Goal: Task Accomplishment & Management: Use online tool/utility

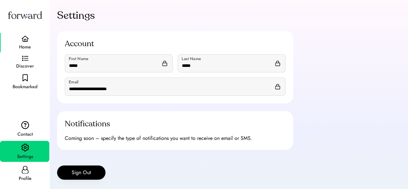
click at [21, 44] on div "Home" at bounding box center [25, 47] width 12 height 8
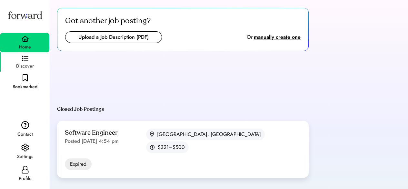
click at [24, 59] on img at bounding box center [25, 59] width 6 height 6
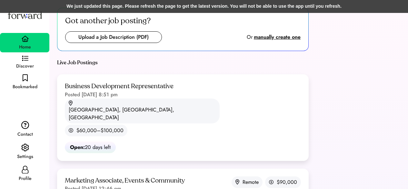
scroll to position [174, 0]
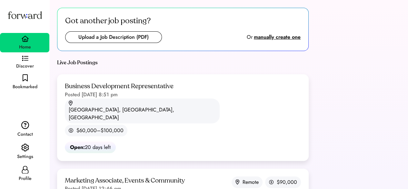
click at [116, 38] on input "file" at bounding box center [114, 37] width 96 height 11
type input "**********"
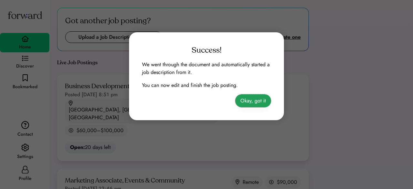
click at [256, 100] on button "Okay, got it" at bounding box center [253, 100] width 36 height 13
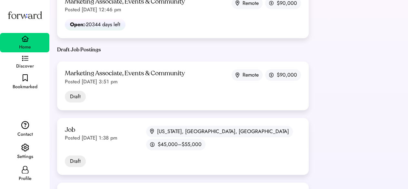
scroll to position [166, 0]
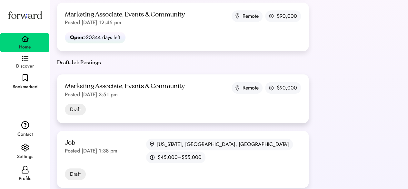
click at [131, 74] on div "Marketing Associate, Events & Community Posted Sep 12, 2025 3:51 pm Remote $90,…" at bounding box center [183, 98] width 252 height 49
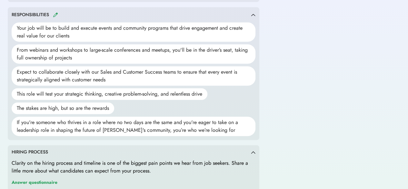
scroll to position [328, 0]
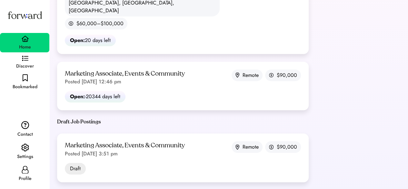
scroll to position [107, 0]
click at [136, 141] on div "Marketing Associate, Events & Community Posted [DATE] 3:51 pm" at bounding box center [125, 149] width 120 height 16
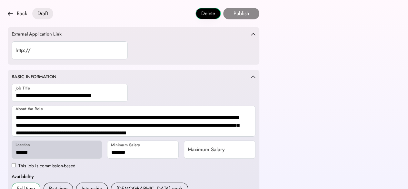
click at [210, 13] on button "Delete" at bounding box center [208, 13] width 25 height 11
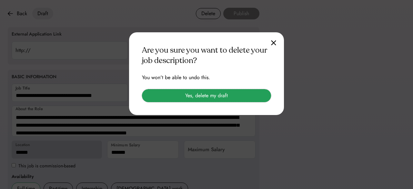
click at [224, 93] on button "Yes, delete my draft" at bounding box center [206, 95] width 129 height 13
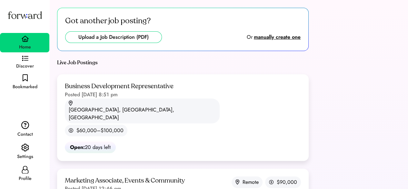
click at [119, 33] on input "file" at bounding box center [114, 37] width 96 height 11
type input "**********"
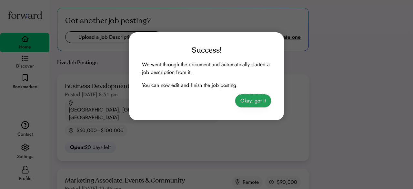
click at [250, 103] on button "Okay, got it" at bounding box center [253, 100] width 36 height 13
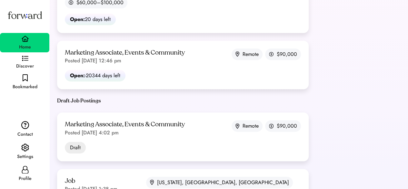
scroll to position [150, 0]
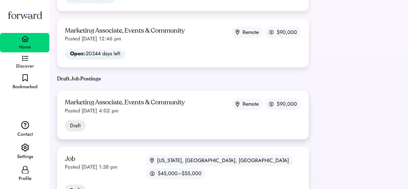
click at [147, 91] on div "Marketing Associate, Events & Community Posted [DATE] 4:02 pm Remote $90,000 Dr…" at bounding box center [183, 114] width 252 height 49
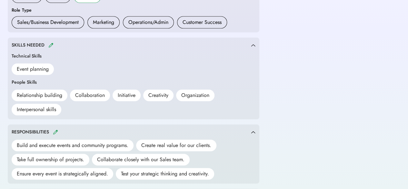
scroll to position [305, 0]
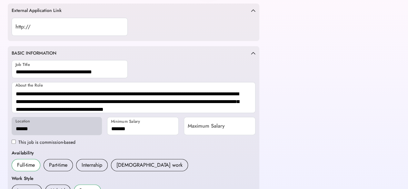
scroll to position [0, 0]
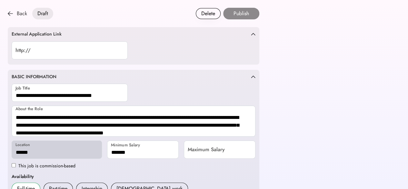
click at [17, 15] on div "Back" at bounding box center [22, 14] width 10 height 8
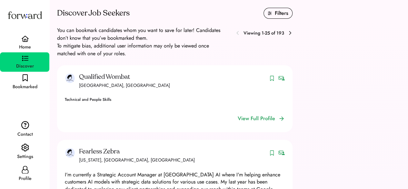
click at [186, 47] on div "You can bookmark candidates whom you want to save for later! Candidates don’t k…" at bounding box center [142, 41] width 171 height 31
